Goal: Task Accomplishment & Management: Complete application form

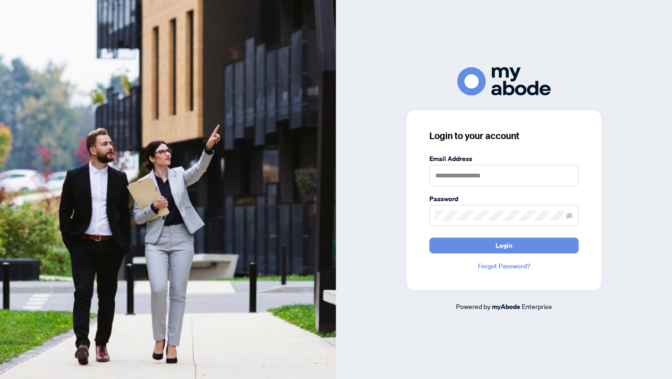
click at [496, 160] on label "Email Address" at bounding box center [503, 159] width 149 height 10
click at [489, 182] on input "text" at bounding box center [503, 175] width 149 height 21
click at [452, 178] on input "text" at bounding box center [503, 175] width 149 height 21
type input "**********"
click at [442, 221] on span at bounding box center [503, 215] width 149 height 21
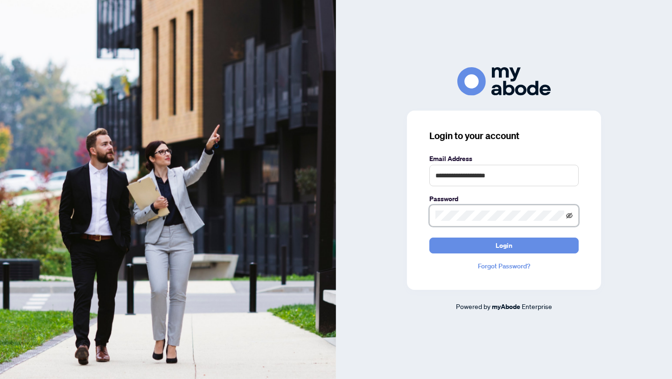
click at [570, 212] on icon "eye-invisible" at bounding box center [569, 215] width 7 height 7
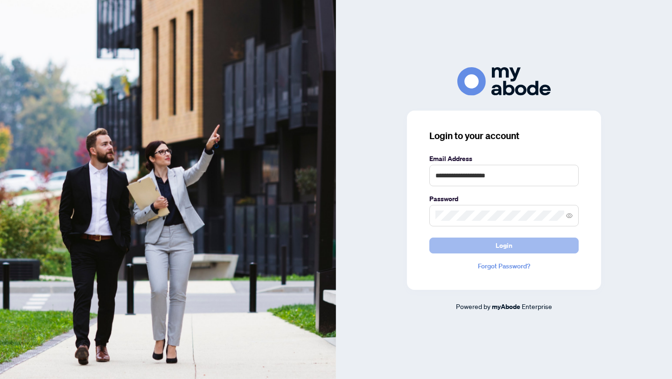
click at [536, 238] on button "Login" at bounding box center [503, 246] width 149 height 16
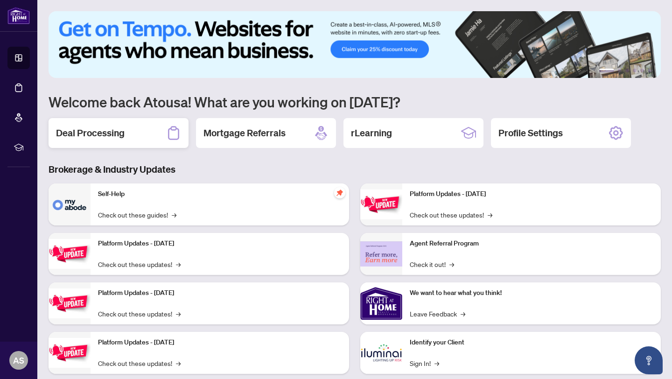
click at [100, 130] on h2 "Deal Processing" at bounding box center [90, 133] width 69 height 13
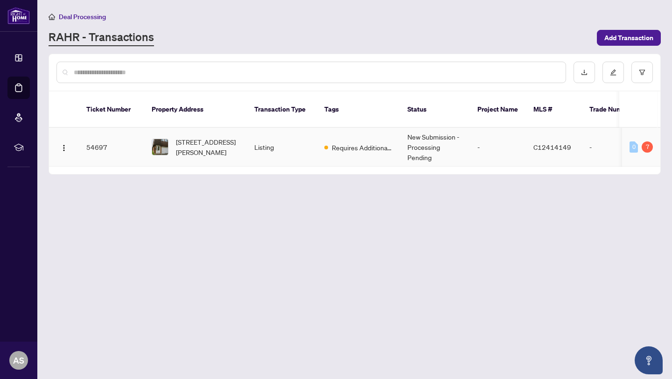
click at [392, 142] on span "Requires Additional Docs" at bounding box center [362, 147] width 61 height 10
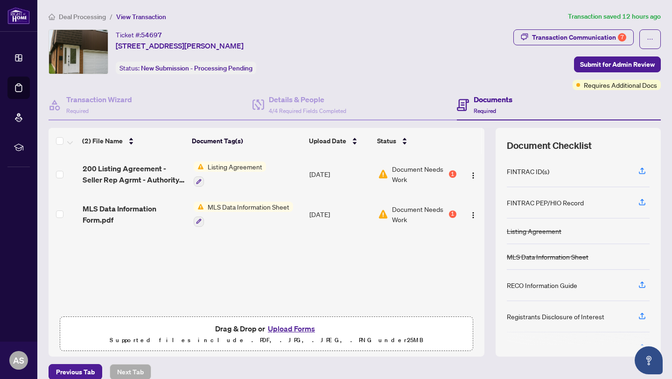
click at [294, 328] on button "Upload Forms" at bounding box center [291, 329] width 53 height 12
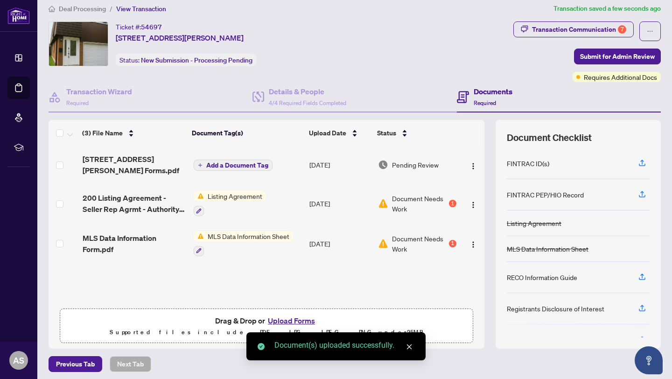
scroll to position [11, 0]
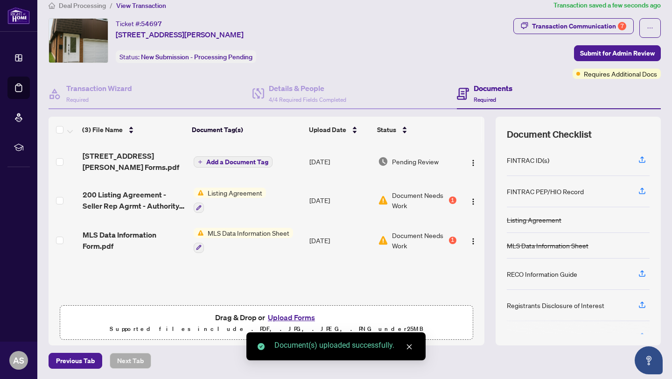
click at [368, 301] on div "(3) File Name Document Tag(s) Upload Date Status [STREET_ADDRESS][PERSON_NAME] …" at bounding box center [267, 231] width 436 height 229
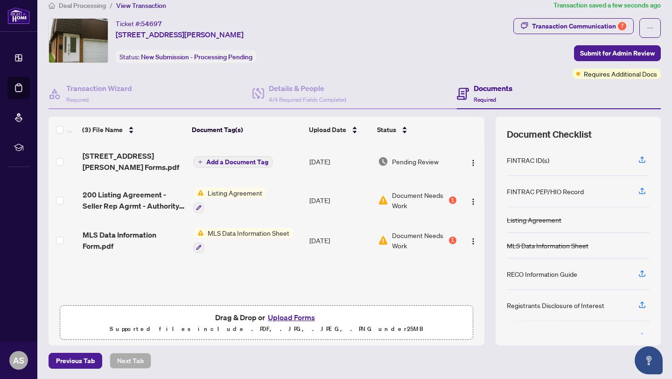
scroll to position [0, 0]
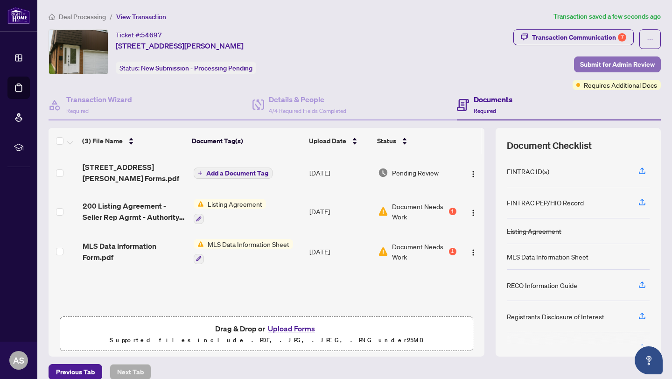
click at [630, 63] on span "Submit for Admin Review" at bounding box center [617, 64] width 75 height 15
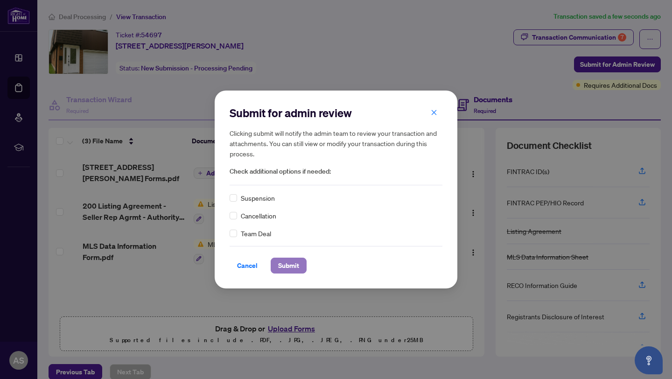
click at [291, 265] on span "Submit" at bounding box center [288, 265] width 21 height 15
